Goal: Task Accomplishment & Management: Manage account settings

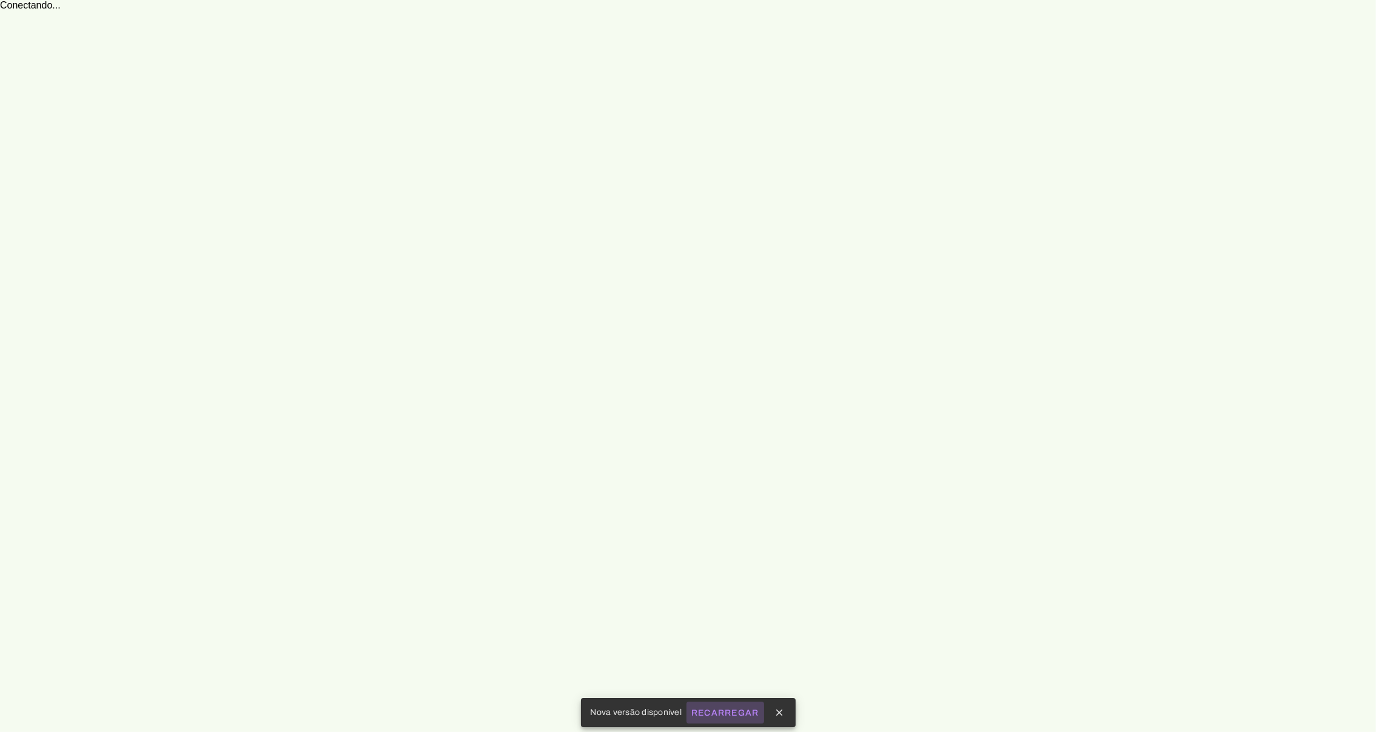
click at [0, 0] on slot "Recarregar" at bounding box center [0, 0] width 0 height 0
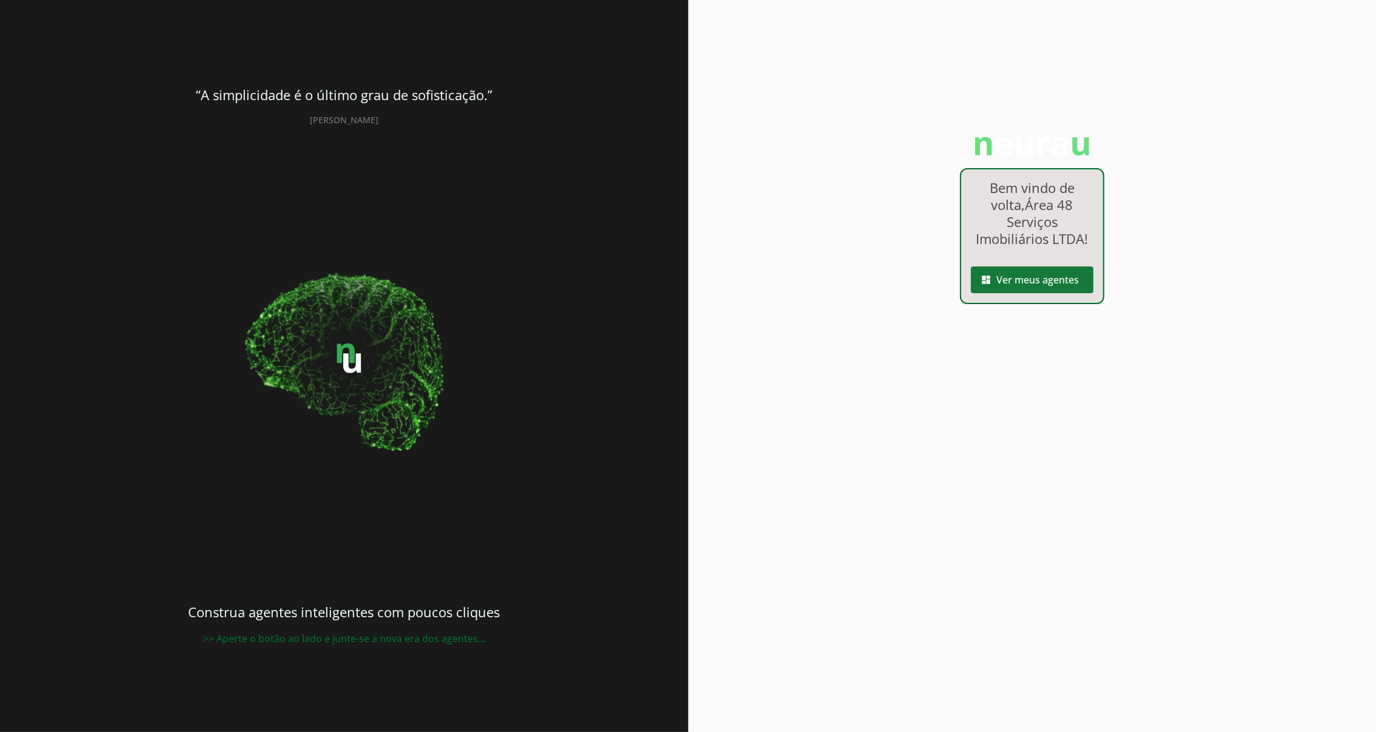
click at [1043, 277] on span at bounding box center [1032, 279] width 123 height 29
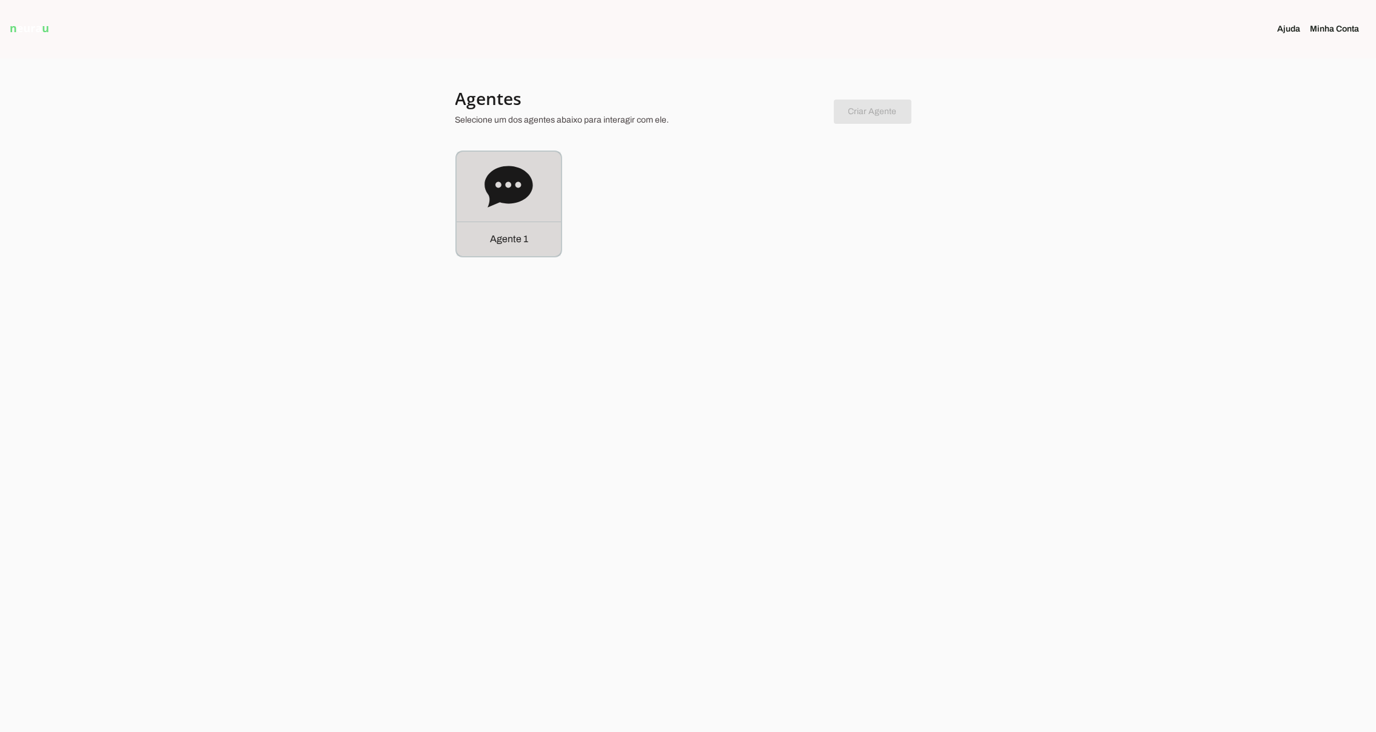
click at [509, 187] on icon at bounding box center [509, 186] width 48 height 41
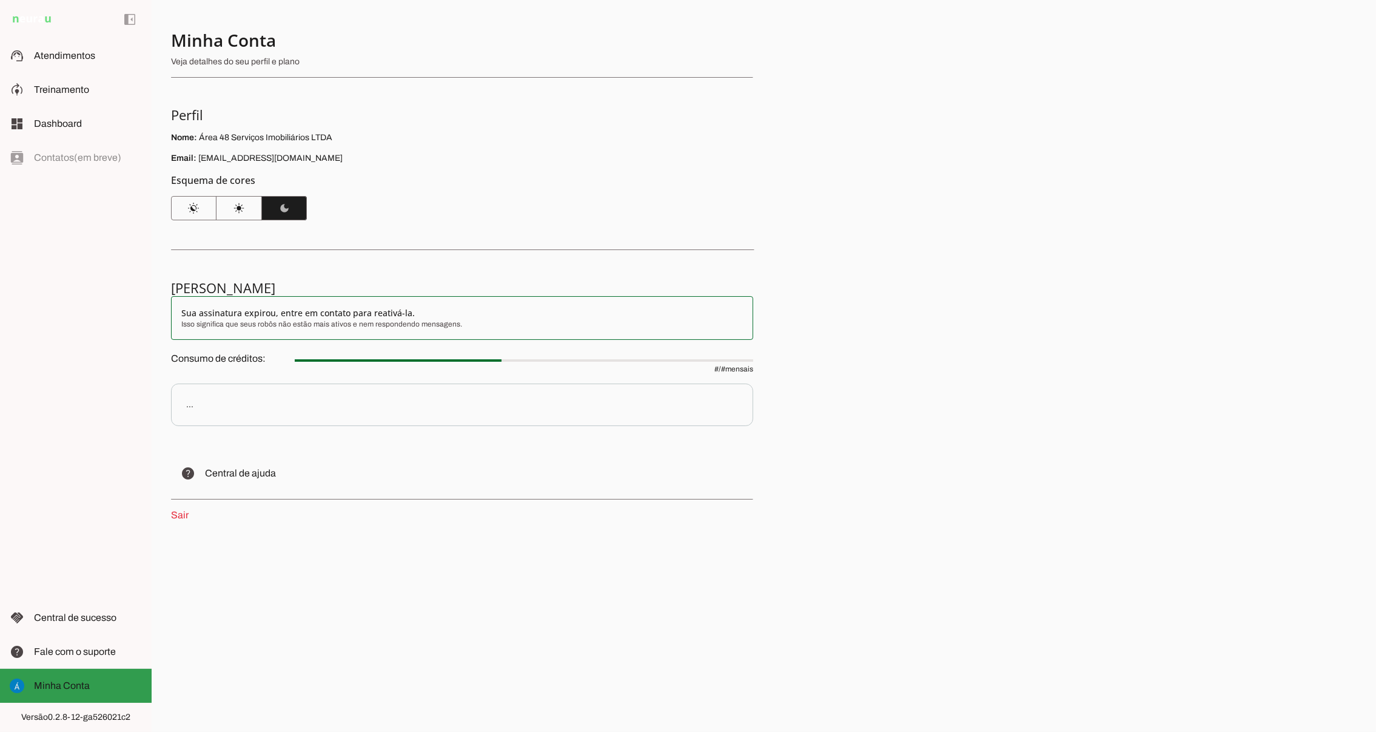
click at [78, 682] on span "Minha Conta" at bounding box center [62, 685] width 56 height 10
drag, startPoint x: 195, startPoint y: 155, endPoint x: 283, endPoint y: 156, distance: 88.0
click at [283, 156] on p "Email: creci5897@gmail.com" at bounding box center [462, 158] width 582 height 12
click at [56, 158] on div "left_panel_open left_panel_close" at bounding box center [76, 366] width 152 height 732
click at [50, 126] on span "Dashboard" at bounding box center [58, 123] width 48 height 10
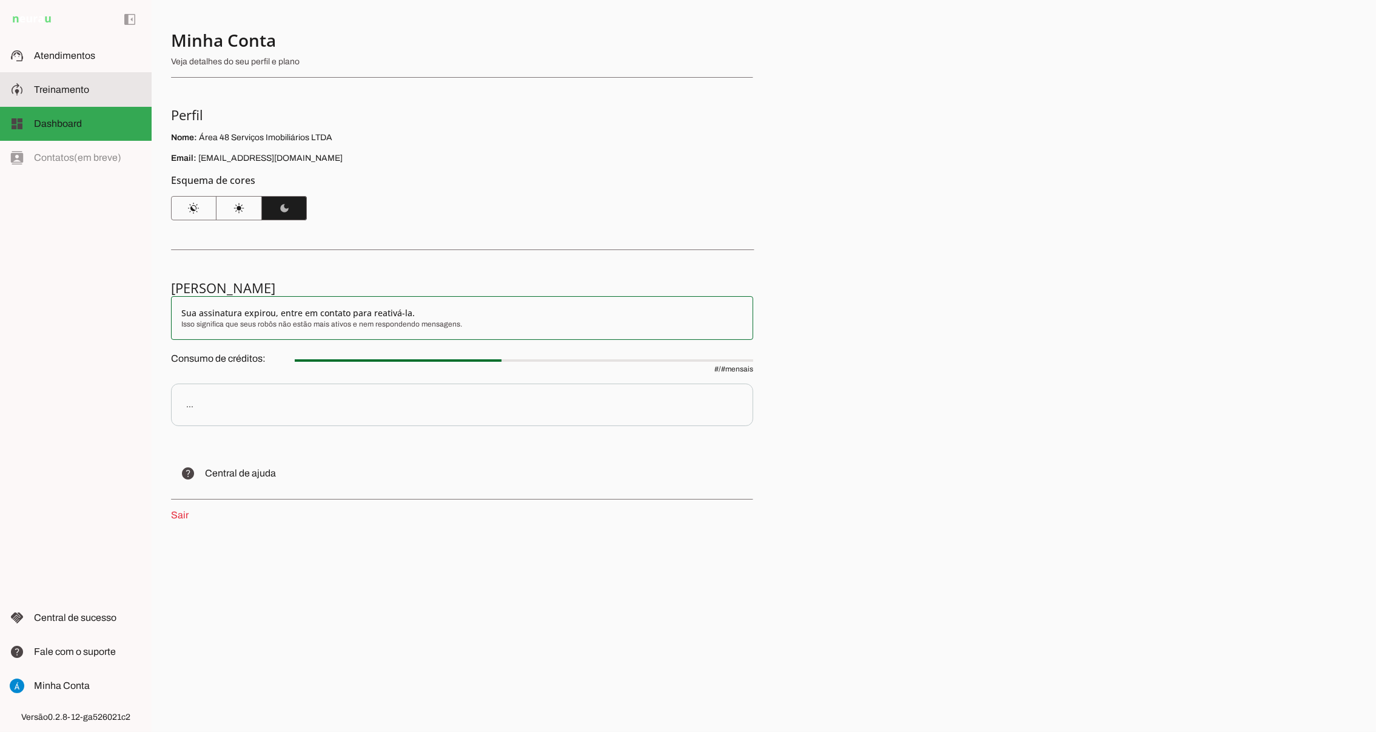
click at [56, 87] on span "Treinamento" at bounding box center [61, 89] width 55 height 10
